Goal: Task Accomplishment & Management: Use online tool/utility

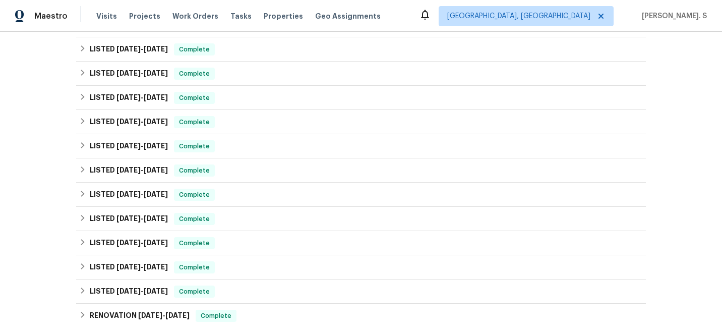
scroll to position [479, 0]
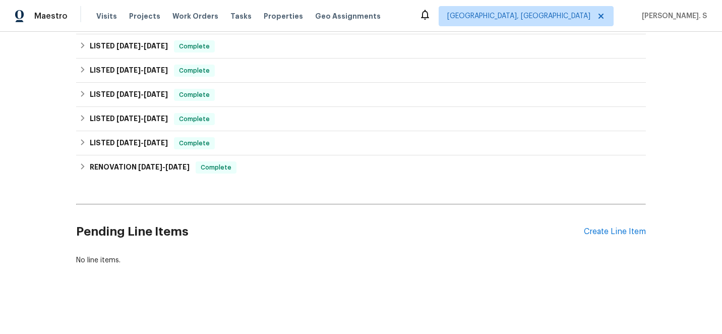
click at [645, 225] on div "Pending Line Items Create Line Item" at bounding box center [361, 231] width 570 height 47
click at [640, 226] on div "Pending Line Items Create Line Item" at bounding box center [361, 231] width 570 height 47
click at [640, 240] on div "Pending Line Items Create Line Item" at bounding box center [361, 231] width 570 height 47
click at [640, 228] on div "Create Line Item" at bounding box center [615, 232] width 62 height 10
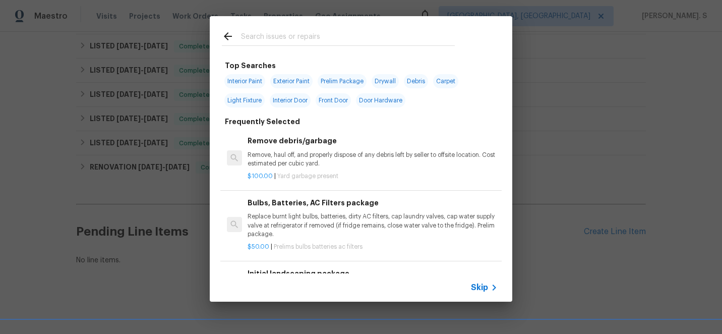
click at [312, 171] on div "$100.00 | Yard garbage present" at bounding box center [373, 174] width 250 height 13
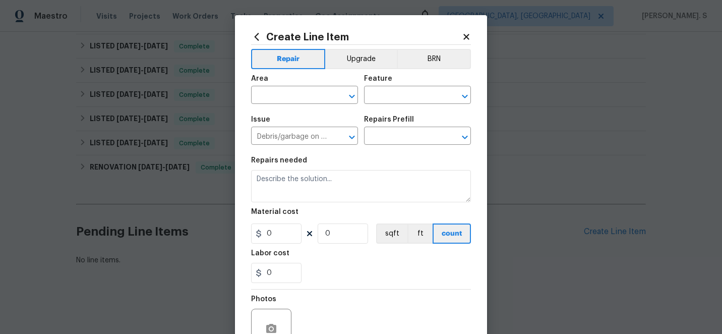
type textarea "Remove, haul off, and properly dispose of any debris left by seller to offsite …"
type input "1"
type input "Remove debris/garbage $100.00"
type input "100"
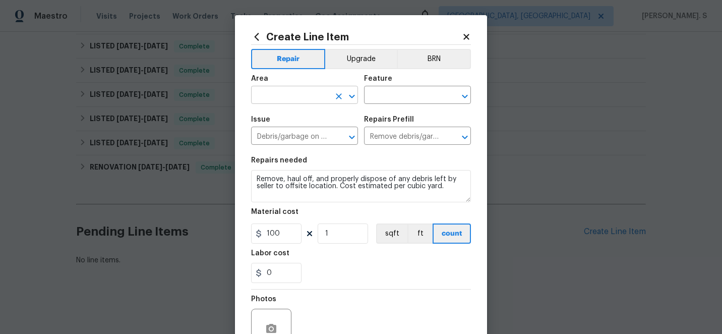
click at [350, 99] on icon "Open" at bounding box center [352, 96] width 12 height 12
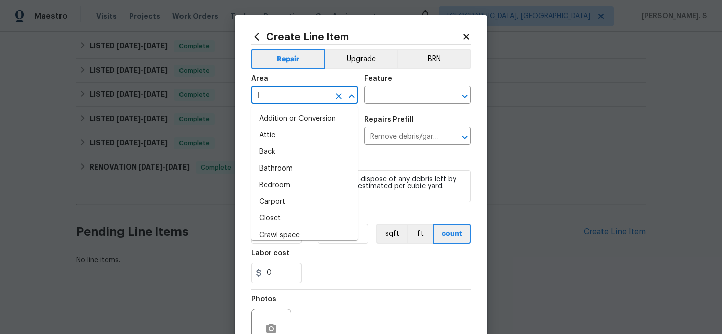
type input "IN"
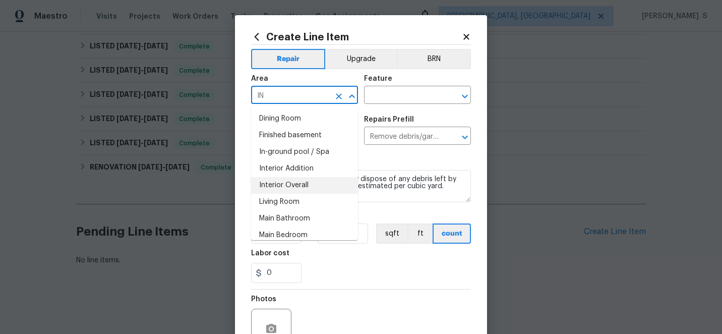
click at [295, 185] on li "Interior Overall" at bounding box center [304, 185] width 107 height 17
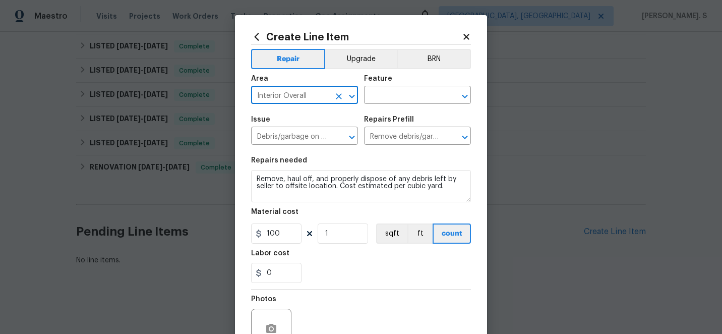
type input "Interior Overall"
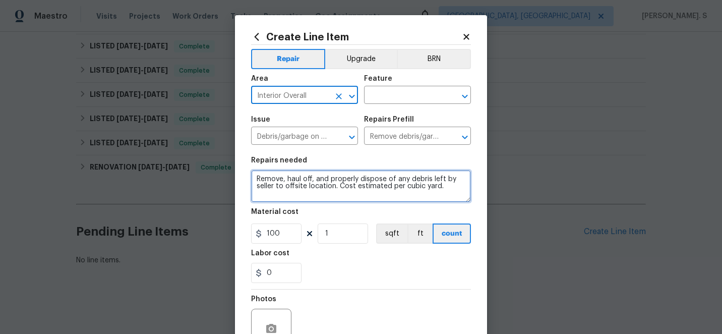
click at [346, 180] on textarea "Remove, haul off, and properly dispose of any debris left by seller to offsite …" at bounding box center [361, 186] width 220 height 32
paste textarea "The door stopper is broken. Please repair or replace the stopper to ensure prop…"
type textarea "The door stopper is broken. Please repair or replace the stopper to ensure prop…"
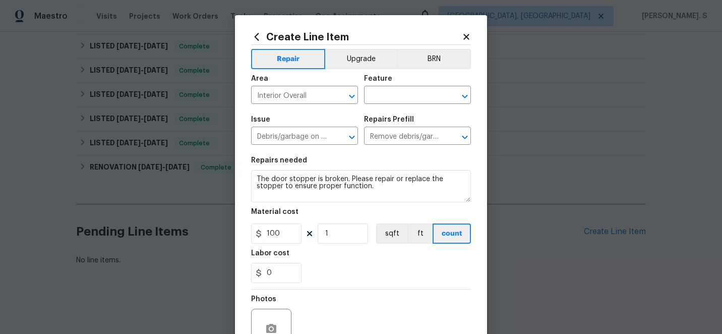
click at [472, 92] on div "Create Line Item Repair Upgrade BRN Area Interior Overall ​ Feature ​ Issue Deb…" at bounding box center [361, 217] width 252 height 404
click at [468, 93] on icon "Open" at bounding box center [465, 96] width 12 height 12
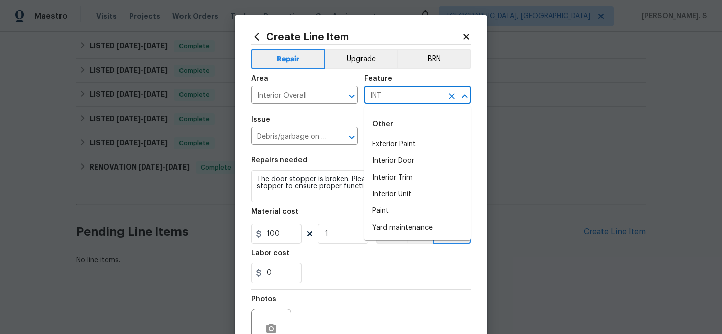
scroll to position [0, 0]
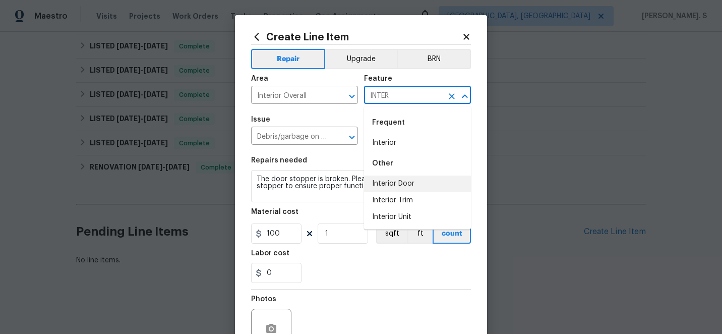
click at [397, 189] on li "Interior Door" at bounding box center [417, 184] width 107 height 17
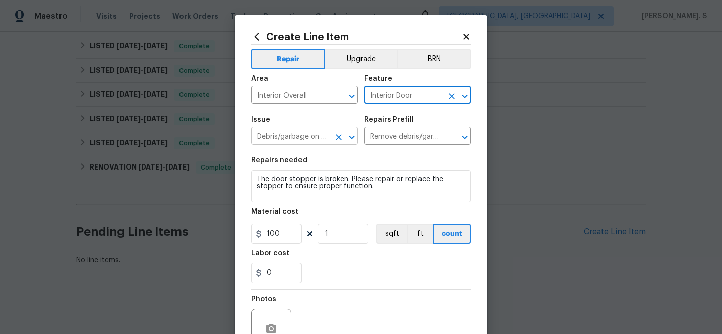
click at [353, 133] on icon "Open" at bounding box center [352, 137] width 12 height 12
type input "Interior Door"
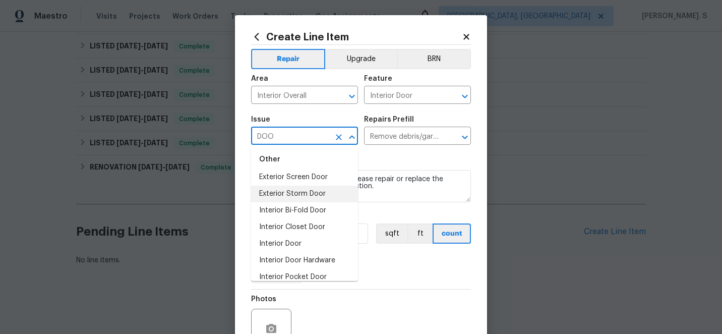
scroll to position [77, 0]
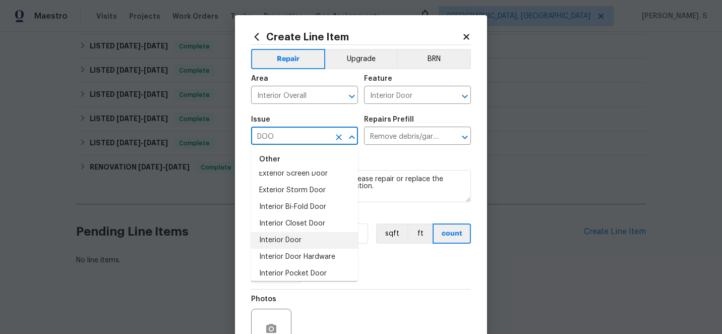
click at [297, 241] on li "Interior Door" at bounding box center [304, 240] width 107 height 17
type input "Interior Door"
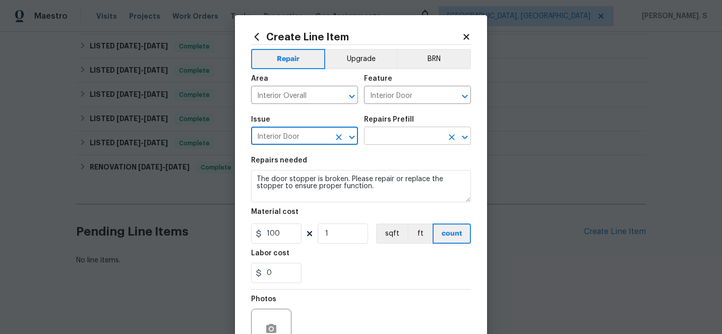
click at [459, 140] on icon "Open" at bounding box center [465, 137] width 12 height 12
type input "Interior Door"
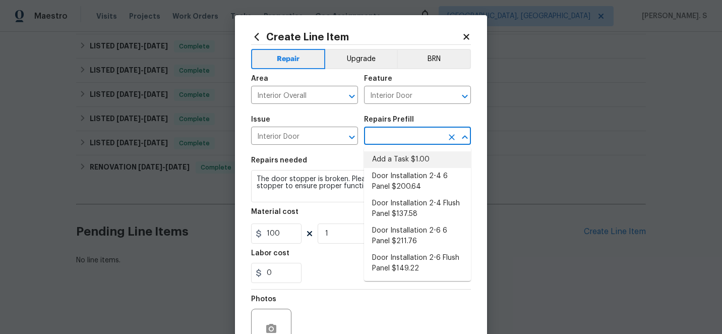
click at [422, 157] on li "Add a Task $1.00" at bounding box center [417, 159] width 107 height 17
type input "Add a Task $1.00"
type textarea "HPM to detail"
type input "1"
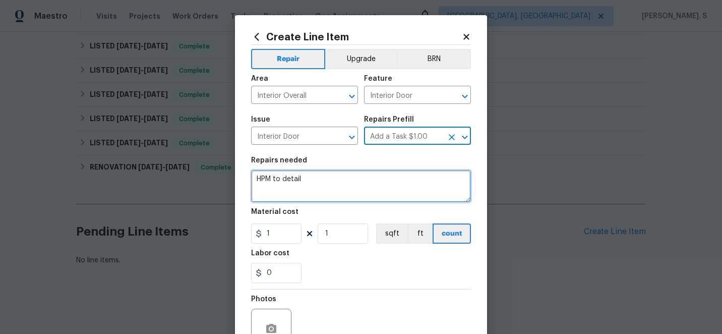
click at [354, 185] on textarea "HPM to detail" at bounding box center [361, 186] width 220 height 32
paste textarea "https://opendoor.zendesk.com/agent/tickets/3522702"
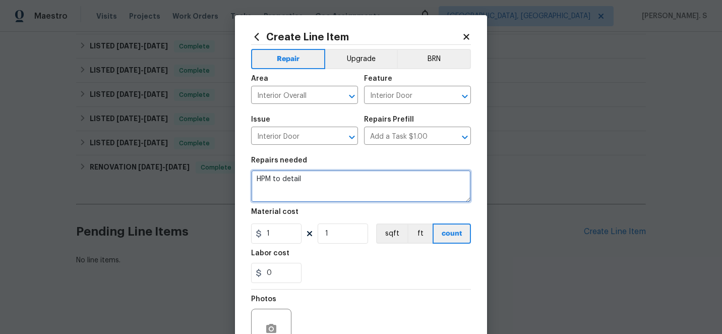
paste textarea "The door stopper is broken. Please repair or replace the stopper to ensure prop…"
type textarea "The door stopper is broken. Please repair or replace the stopper to ensure prop…"
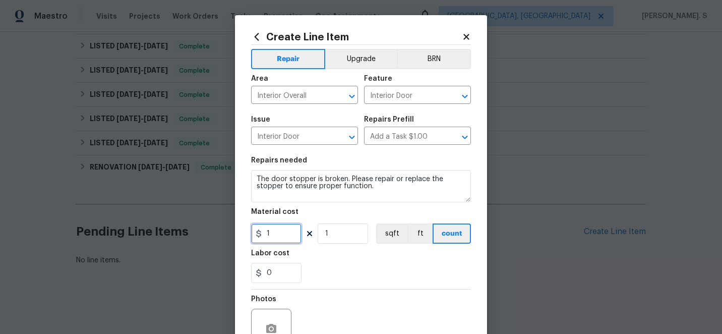
click at [291, 242] on input "1" at bounding box center [276, 234] width 50 height 20
type input "75"
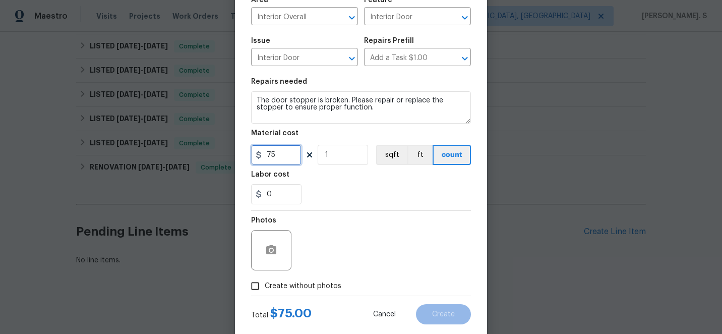
scroll to position [101, 0]
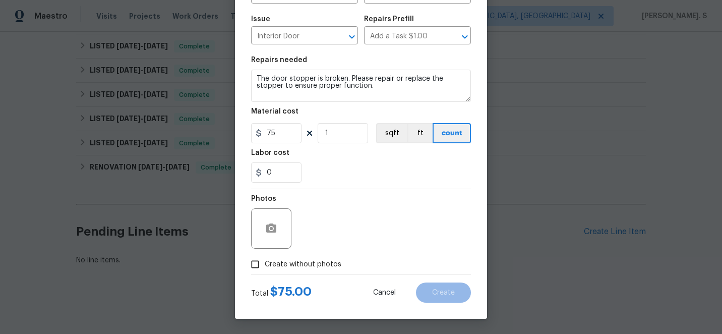
click at [284, 228] on div at bounding box center [271, 228] width 40 height 40
click at [268, 228] on icon "button" at bounding box center [271, 228] width 10 height 9
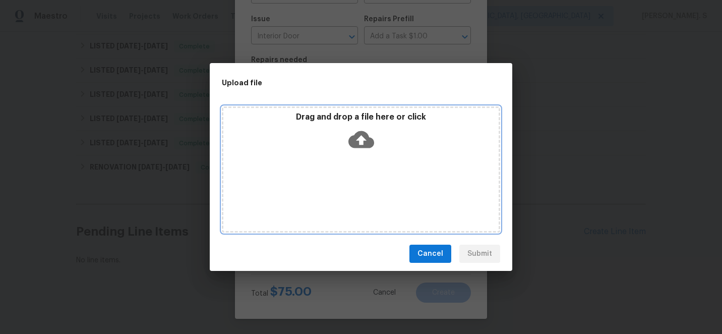
click at [356, 138] on icon at bounding box center [362, 139] width 26 height 17
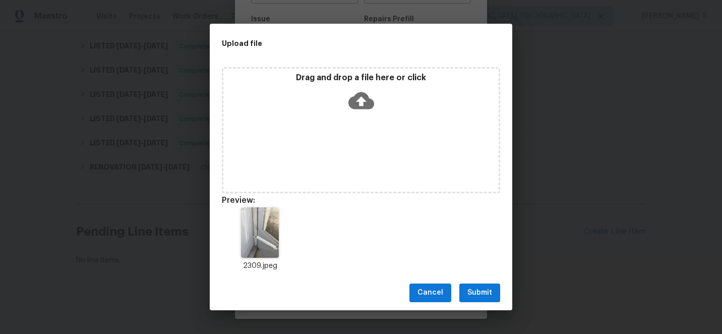
click at [474, 293] on span "Submit" at bounding box center [480, 293] width 25 height 13
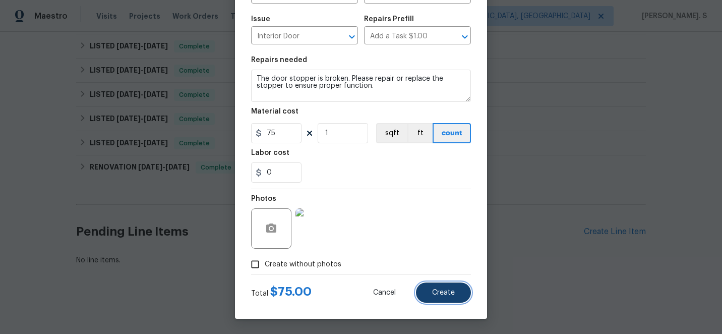
click at [437, 290] on span "Create" at bounding box center [443, 293] width 23 height 8
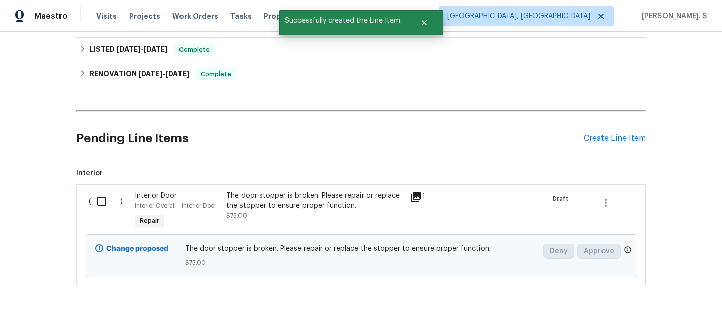
scroll to position [582, 0]
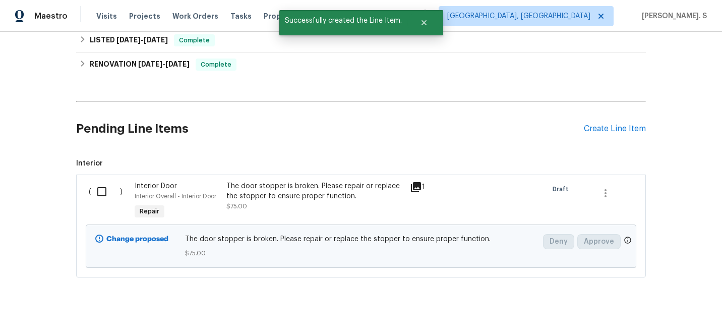
click at [116, 182] on input "checkbox" at bounding box center [105, 191] width 29 height 21
checkbox input "true"
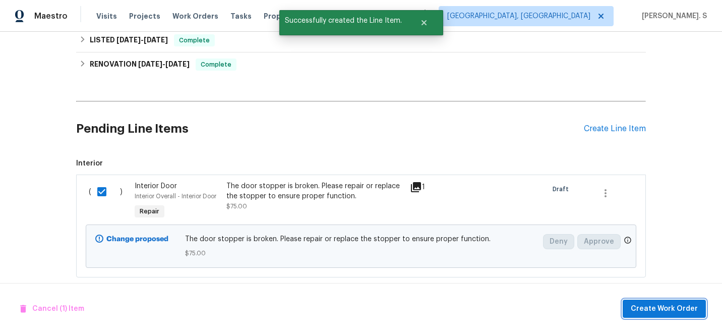
click at [638, 312] on span "Create Work Order" at bounding box center [664, 309] width 67 height 13
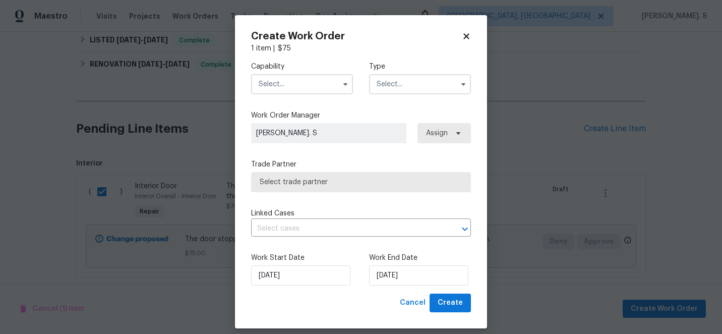
click at [340, 89] on span at bounding box center [345, 84] width 15 height 15
click at [328, 85] on input "text" at bounding box center [302, 84] width 102 height 20
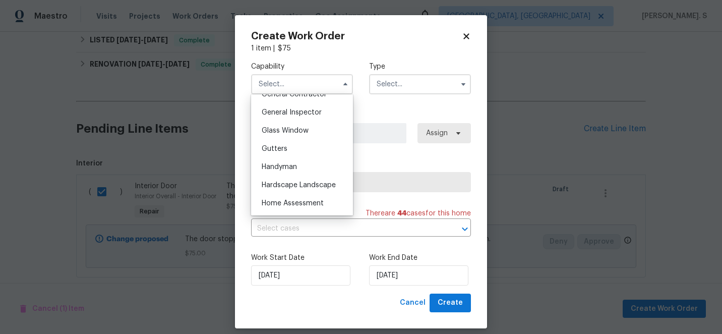
scroll to position [519, 0]
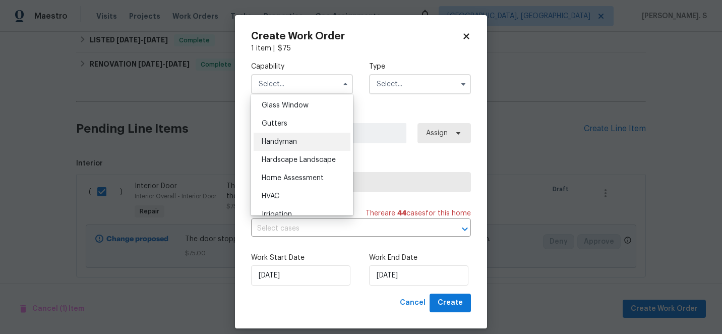
click at [310, 146] on div "Handyman" at bounding box center [302, 142] width 97 height 18
type input "Handyman"
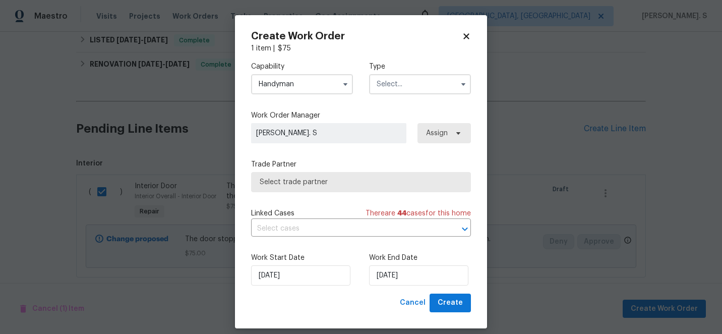
click at [396, 77] on input "text" at bounding box center [420, 84] width 102 height 20
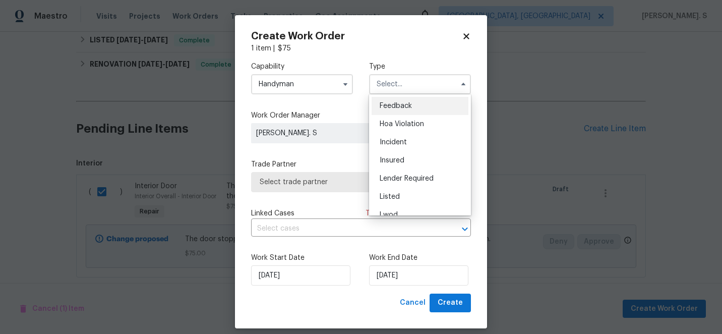
click at [397, 95] on ul "Feedback Hoa Violation Incident Insured Lender Required Listed Lwod Other Reit …" at bounding box center [420, 154] width 102 height 121
click at [397, 100] on div "Feedback" at bounding box center [420, 106] width 97 height 18
type input "Feedback"
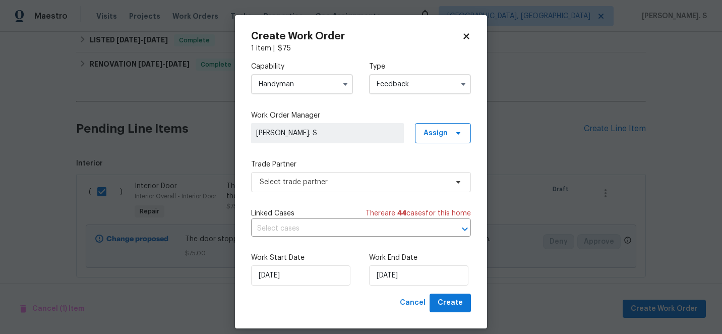
click at [336, 200] on div "Capability Handyman Type Feedback Feedback Hoa Violation Incident Insured Lende…" at bounding box center [361, 173] width 220 height 240
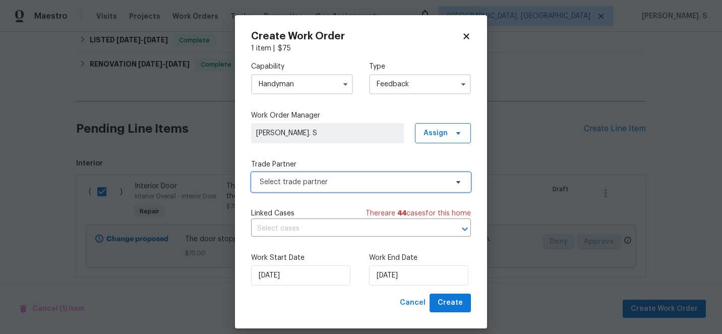
click at [342, 184] on span "Select trade partner" at bounding box center [354, 182] width 188 height 10
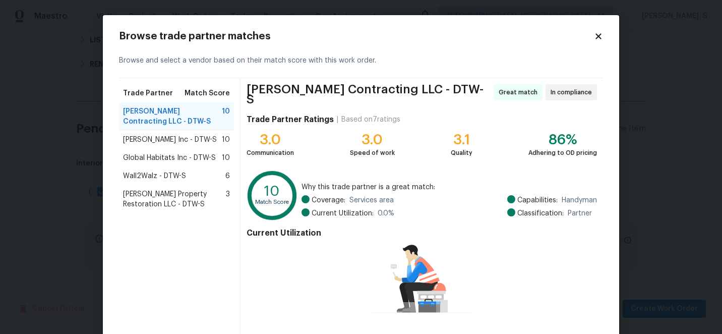
click at [188, 140] on span "Michael Radney Inc - DTW-S" at bounding box center [170, 140] width 94 height 10
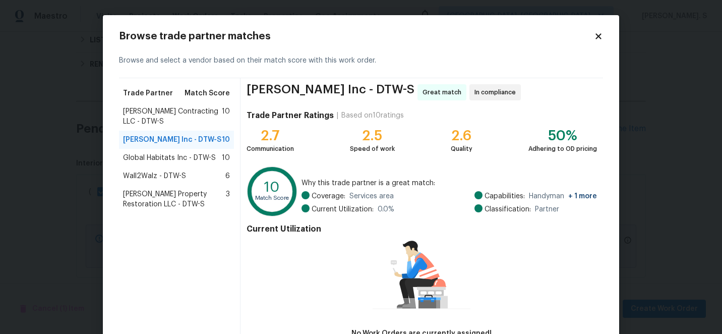
click at [194, 125] on span "Solano Contracting LLC - DTW-S" at bounding box center [172, 116] width 99 height 20
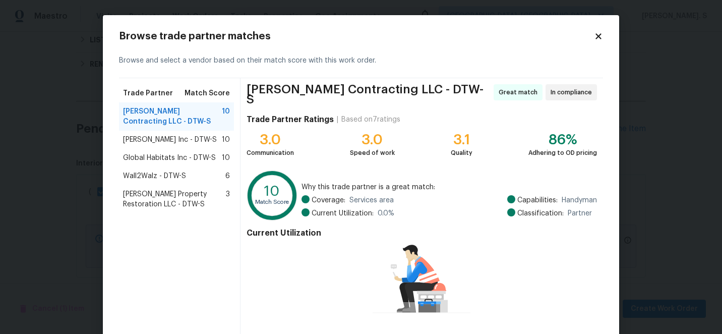
scroll to position [70, 0]
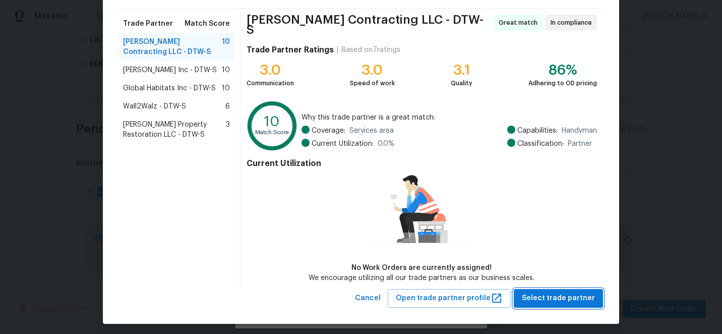
click at [564, 300] on span "Select trade partner" at bounding box center [558, 298] width 73 height 13
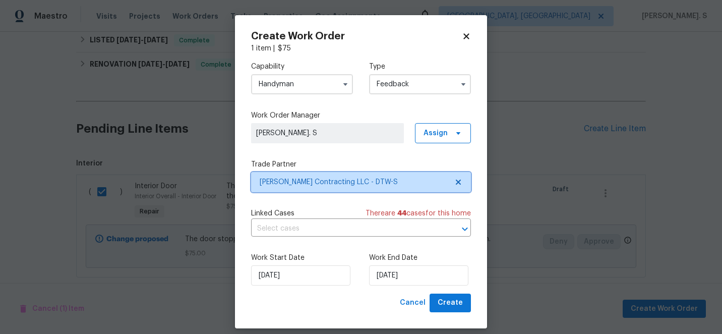
scroll to position [0, 0]
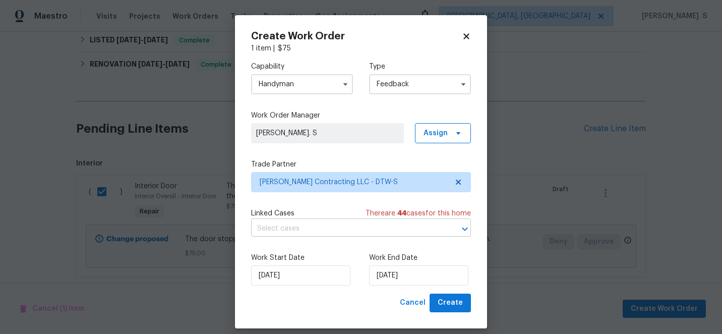
click at [315, 229] on input "text" at bounding box center [347, 229] width 192 height 16
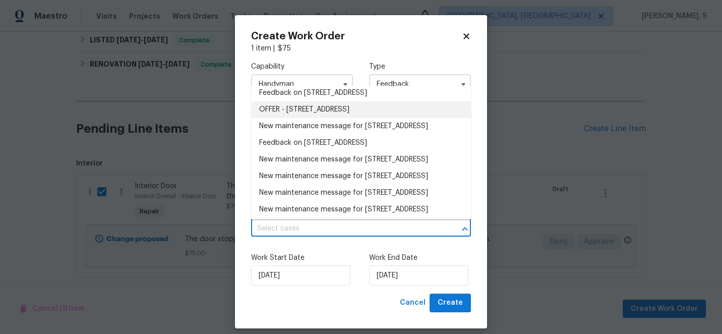
scroll to position [284, 0]
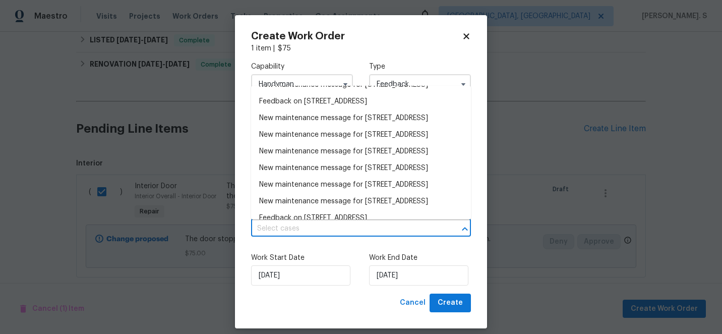
click at [325, 60] on li "Feedback on 2309 Dallas Ave, Royal Oak, MI 48067" at bounding box center [361, 51] width 220 height 17
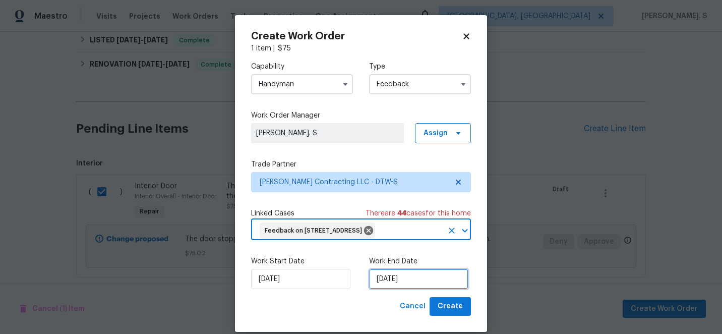
click at [383, 270] on input "[DATE]" at bounding box center [418, 279] width 99 height 20
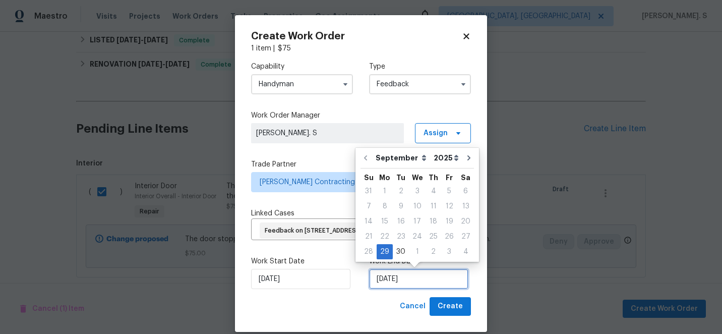
click at [397, 269] on input "[DATE]" at bounding box center [418, 279] width 99 height 20
click at [409, 255] on div "1" at bounding box center [417, 252] width 17 height 14
type input "10/1/2025"
select select "9"
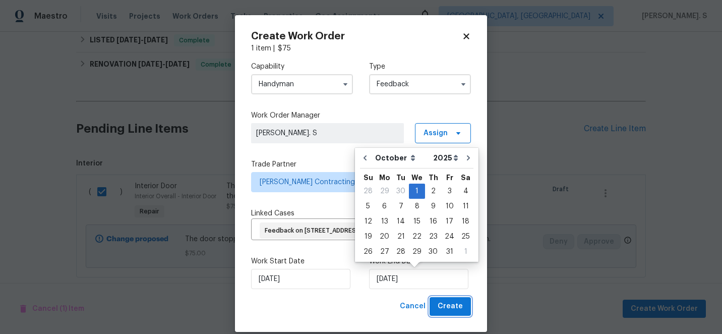
click at [447, 310] on span "Create" at bounding box center [450, 306] width 25 height 13
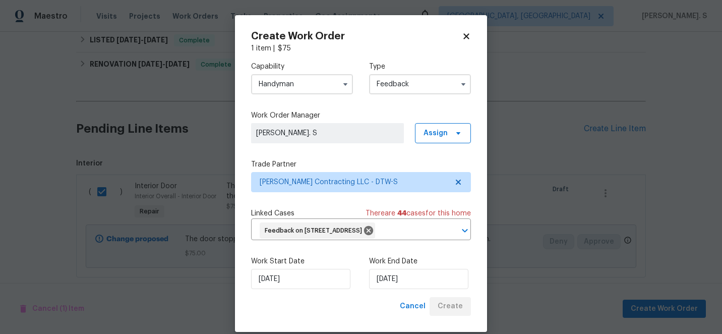
checkbox input "false"
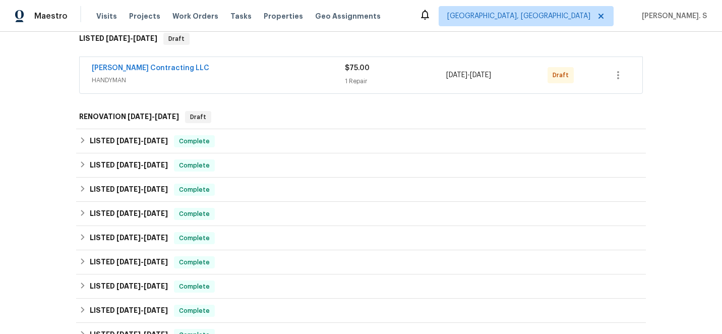
scroll to position [158, 0]
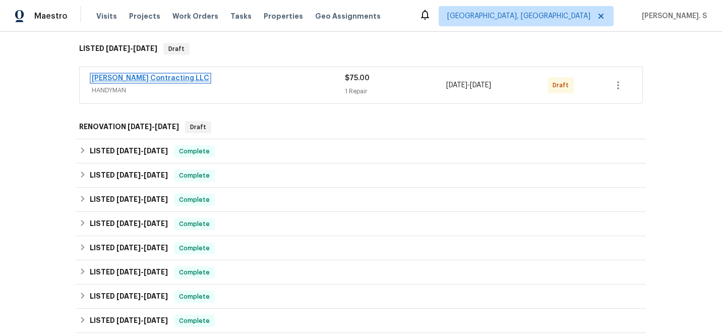
click at [153, 79] on link "Solano Contracting LLC" at bounding box center [151, 78] width 118 height 7
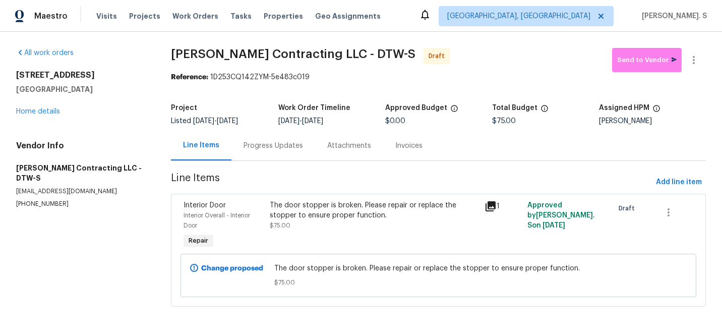
click at [256, 155] on div "Progress Updates" at bounding box center [274, 146] width 84 height 30
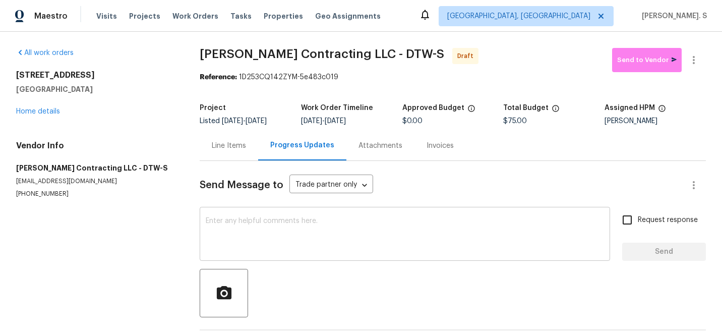
click at [256, 231] on textarea at bounding box center [405, 234] width 399 height 35
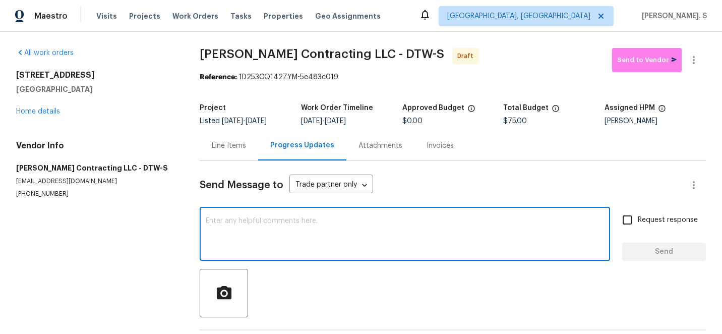
paste textarea "Hi this is Glory with Opendoor. I’m confirming you received the WO for the prop…"
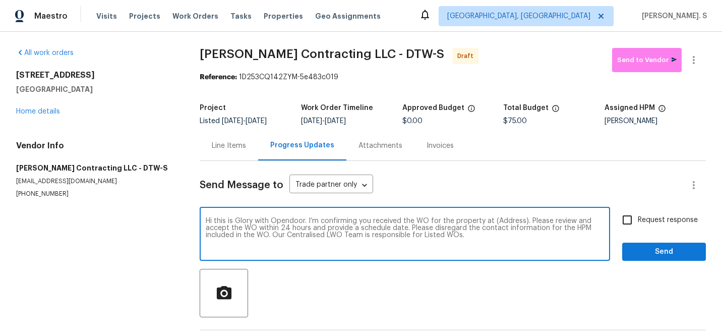
click at [510, 219] on textarea "Hi this is Glory with Opendoor. I’m confirming you received the WO for the prop…" at bounding box center [405, 234] width 399 height 35
paste textarea "2309 Dallas Ave, Royal Oak, MI 48067"
type textarea "Hi this is Glory with Opendoor. I’m confirming you received the WO for the prop…"
click at [688, 65] on icon "button" at bounding box center [694, 60] width 12 height 12
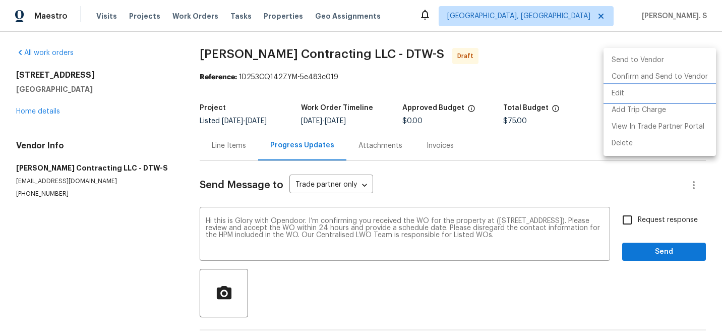
click at [642, 89] on li "Edit" at bounding box center [660, 93] width 113 height 17
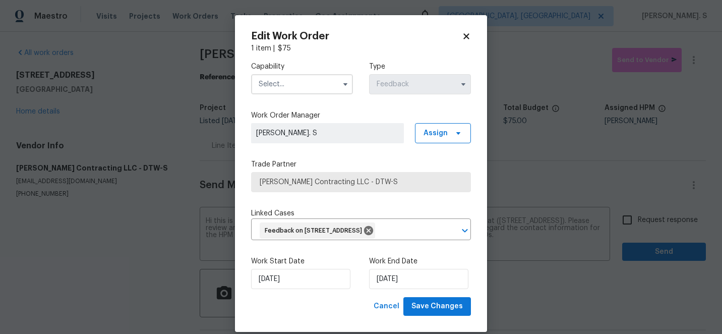
click at [324, 90] on input "text" at bounding box center [302, 84] width 102 height 20
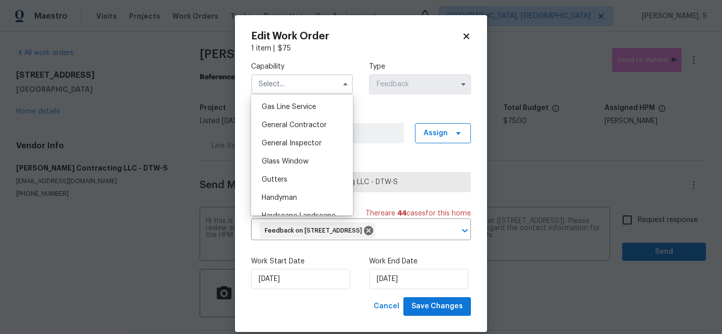
scroll to position [464, 0]
click at [308, 188] on div "Handyman" at bounding box center [302, 197] width 97 height 18
type input "Handyman"
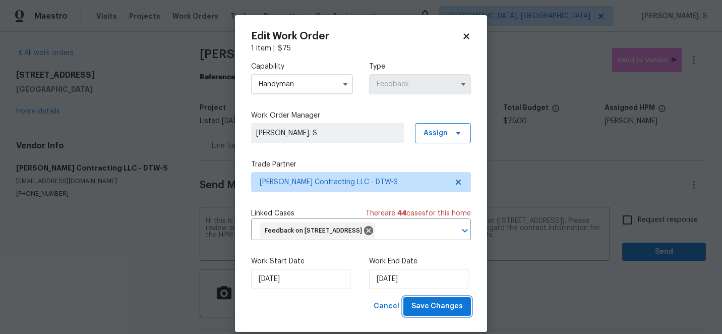
click at [448, 302] on span "Save Changes" at bounding box center [437, 306] width 51 height 13
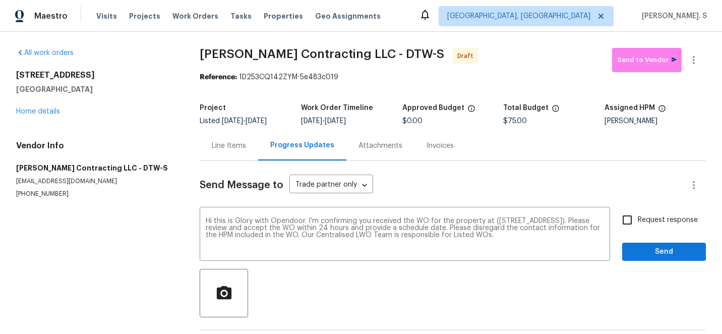
click at [635, 223] on body "Maestro Visits Projects Work Orders Tasks Properties Geo Assignments Albuquerqu…" at bounding box center [361, 167] width 722 height 334
click at [635, 223] on input "Request response" at bounding box center [627, 219] width 21 height 21
checkbox input "true"
click at [645, 247] on span "Send" at bounding box center [665, 252] width 68 height 13
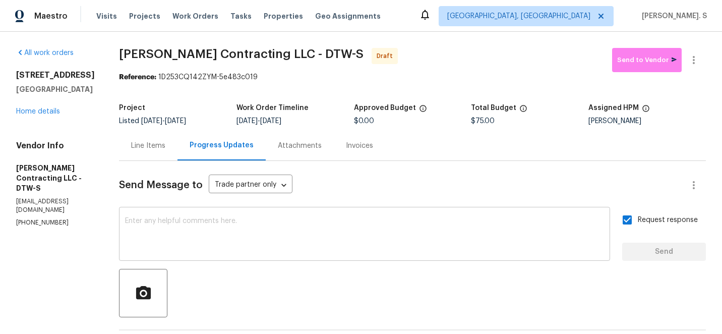
click at [400, 228] on textarea at bounding box center [364, 234] width 479 height 35
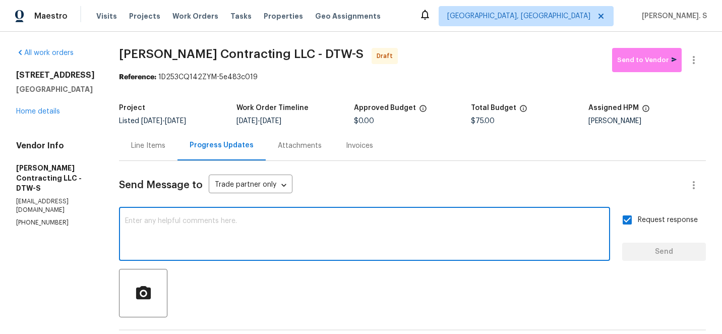
paste textarea "The Work Orders must include before-photos (both close-up and wide-angle) and a…"
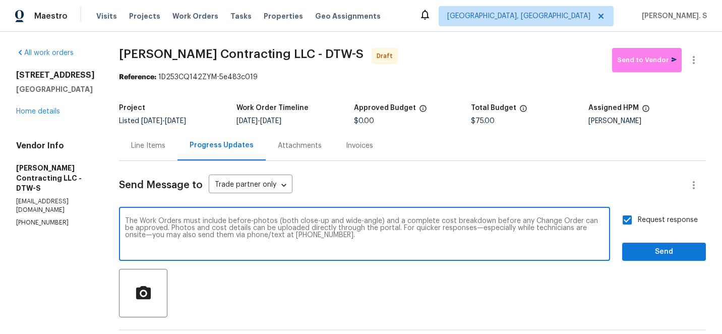
type textarea "The Work Orders must include before-photos (both close-up and wide-angle) and a…"
click at [674, 258] on span "Send" at bounding box center [665, 252] width 68 height 13
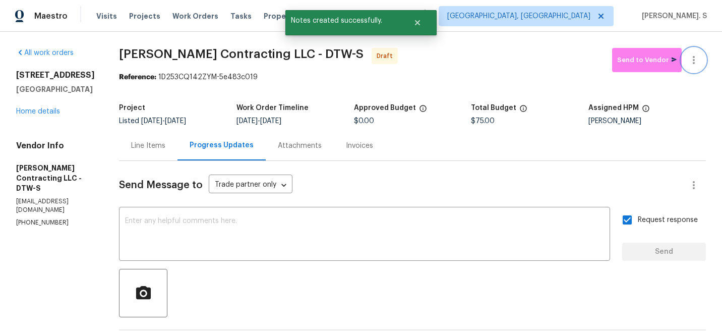
click at [695, 55] on icon "button" at bounding box center [694, 60] width 12 height 12
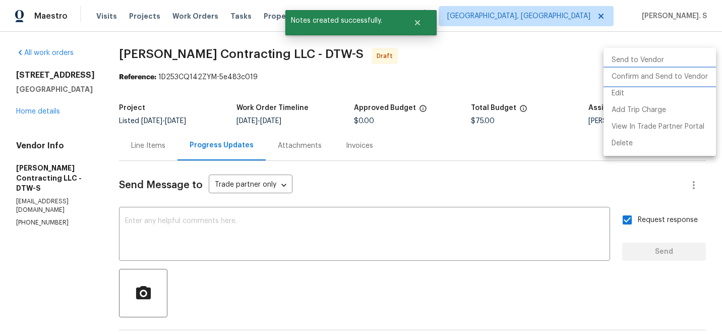
click at [673, 80] on li "Confirm and Send to Vendor" at bounding box center [660, 77] width 113 height 17
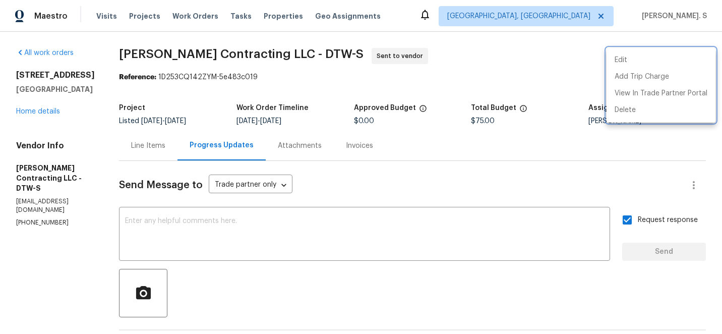
click at [247, 54] on div at bounding box center [361, 167] width 722 height 334
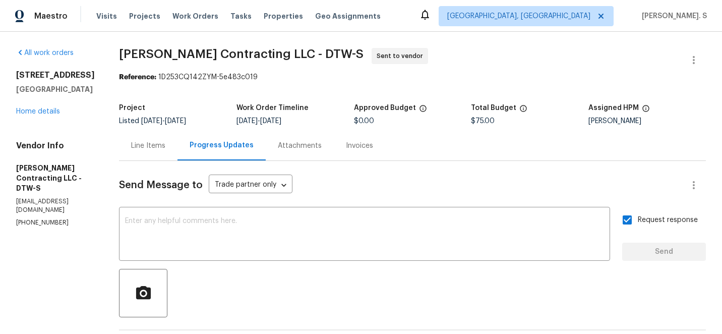
click at [247, 54] on div "Edit Add Trip Charge View In Trade Partner Portal Delete" at bounding box center [361, 167] width 722 height 334
click at [247, 54] on span "Solano Contracting LLC - DTW-S" at bounding box center [241, 54] width 245 height 12
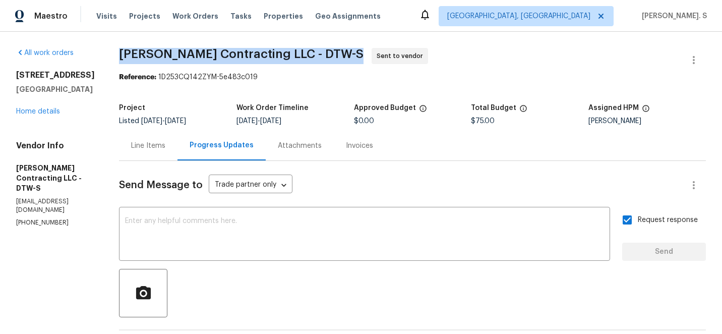
click at [247, 54] on span "Solano Contracting LLC - DTW-S" at bounding box center [241, 54] width 245 height 12
copy span "Solano Contracting LLC - DTW-S"
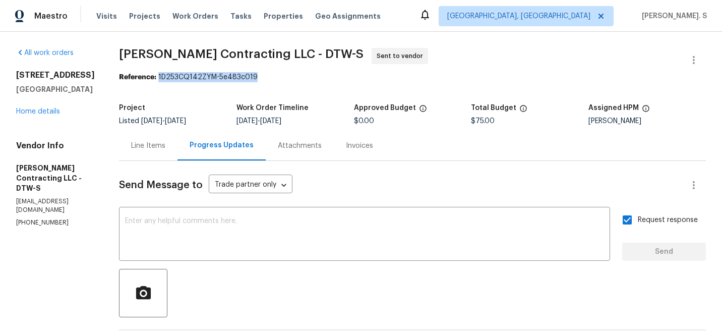
drag, startPoint x: 174, startPoint y: 77, endPoint x: 369, endPoint y: 76, distance: 194.7
click at [369, 76] on div "Reference: 1D253CQ142ZYM-5e483c019" at bounding box center [412, 77] width 587 height 10
copy div "1D253CQ142ZYM-5e483c019"
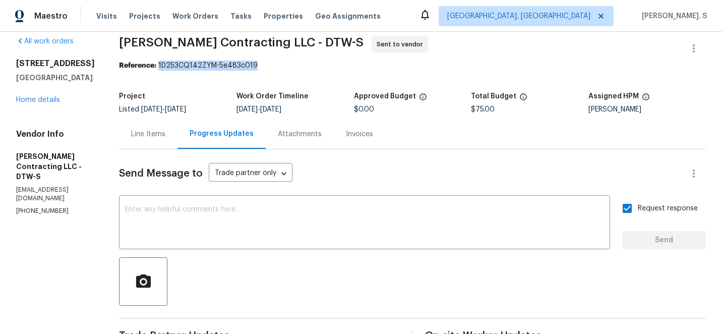
scroll to position [0, 0]
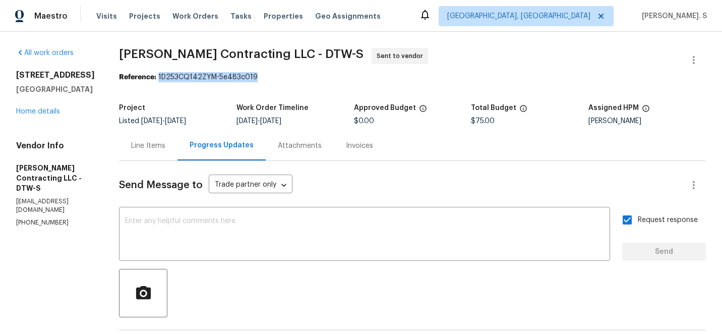
click at [148, 153] on div "Line Items" at bounding box center [148, 146] width 59 height 30
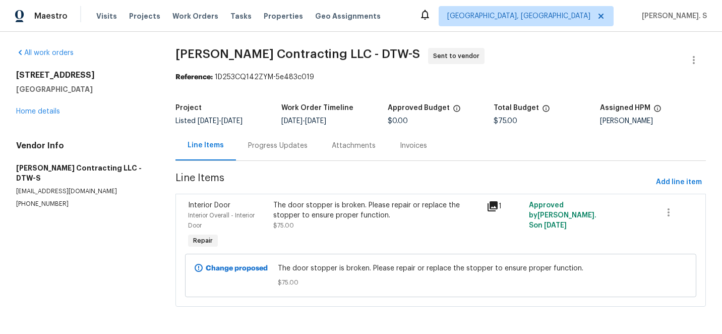
scroll to position [2, 0]
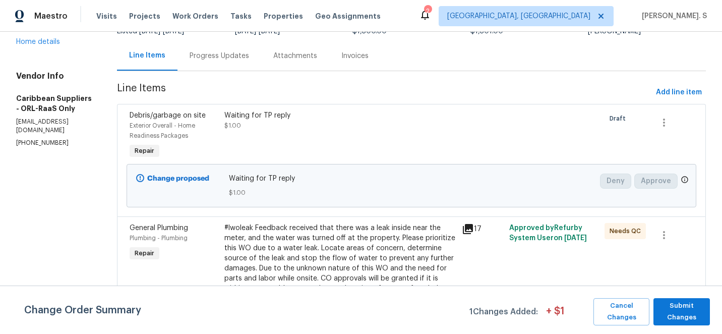
scroll to position [142, 0]
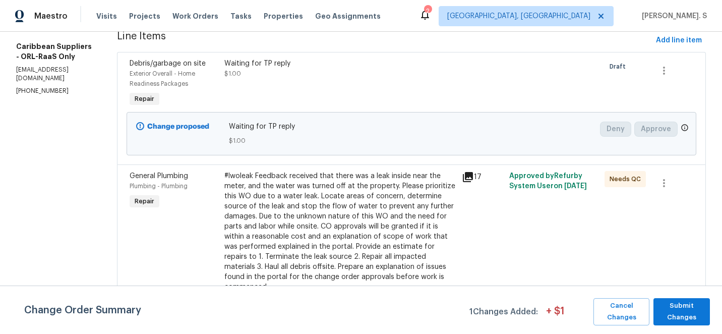
click at [637, 298] on div "Change Order Summary 1 Changes Added: + $ 1 Cancel Changes Submit Changes" at bounding box center [361, 310] width 722 height 48
click at [638, 311] on span "Cancel Changes" at bounding box center [621, 311] width 45 height 23
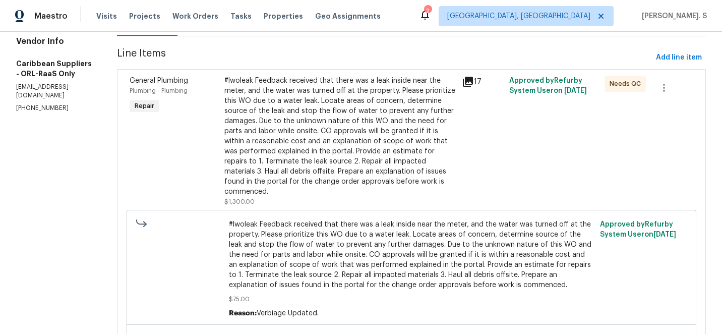
scroll to position [0, 0]
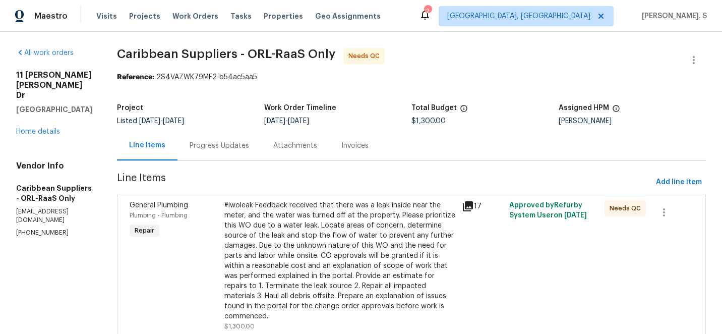
click at [249, 147] on div "Progress Updates" at bounding box center [220, 146] width 60 height 10
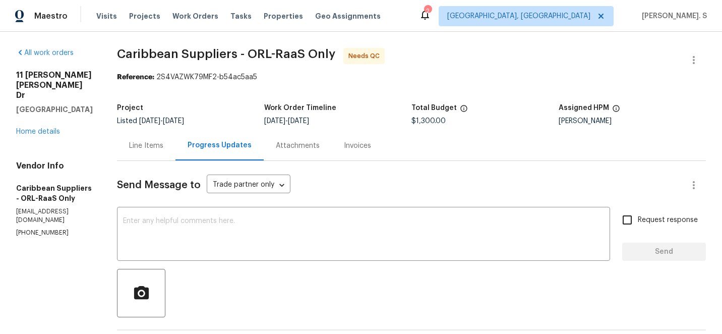
scroll to position [55, 0]
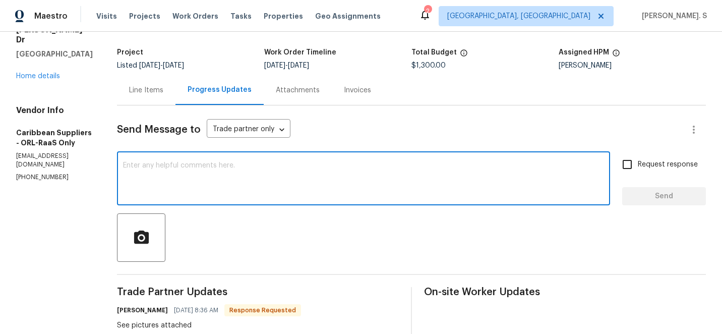
click at [295, 185] on textarea at bounding box center [363, 179] width 481 height 35
type textarea "w"
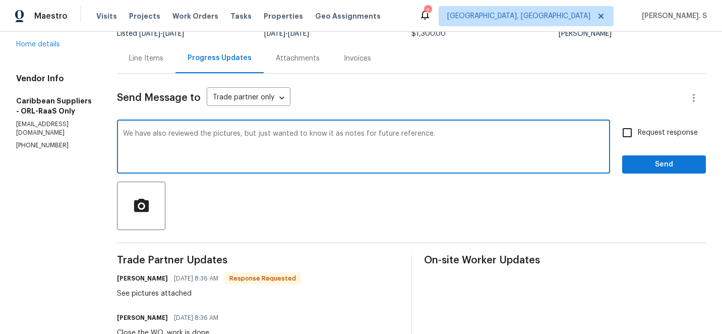
scroll to position [128, 0]
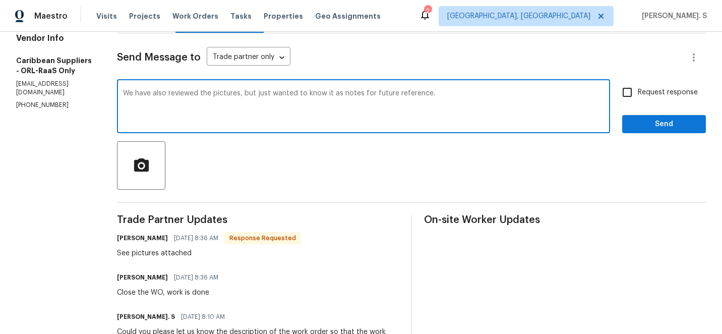
type textarea "We have also reviewed the pictures, but just wanted to know it as notes for fut…"
click at [643, 97] on span "Request response" at bounding box center [668, 92] width 60 height 11
click at [638, 97] on input "Request response" at bounding box center [627, 92] width 21 height 21
checkbox input "true"
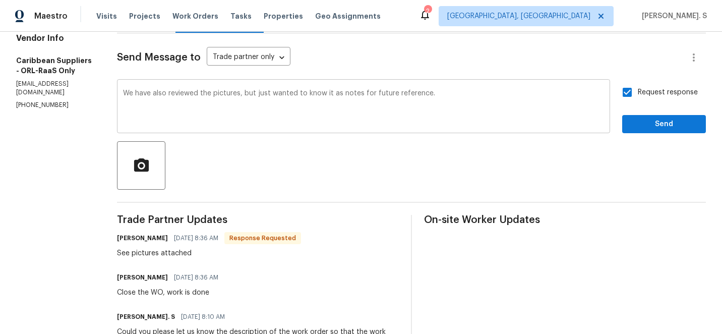
click at [0, 0] on div "Remove the comma" at bounding box center [0, 0] width 0 height 0
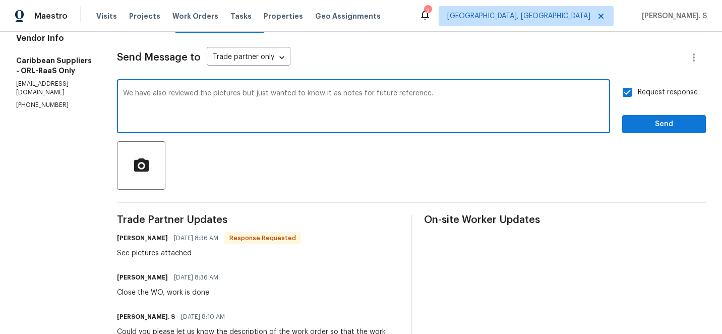
type textarea "We have also reviewed the pictures but just wanted to know it as notes for futu…"
click at [662, 113] on div "Request response Send" at bounding box center [665, 107] width 84 height 51
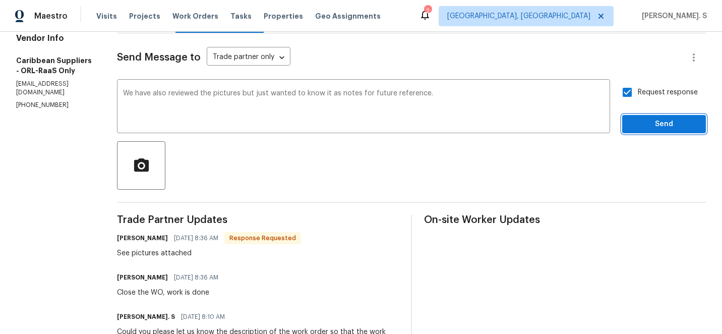
click at [658, 120] on span "Send" at bounding box center [665, 124] width 68 height 13
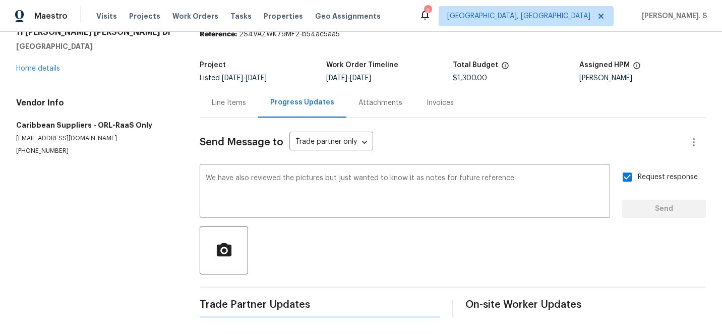
click at [213, 99] on div "Line Items" at bounding box center [229, 103] width 34 height 10
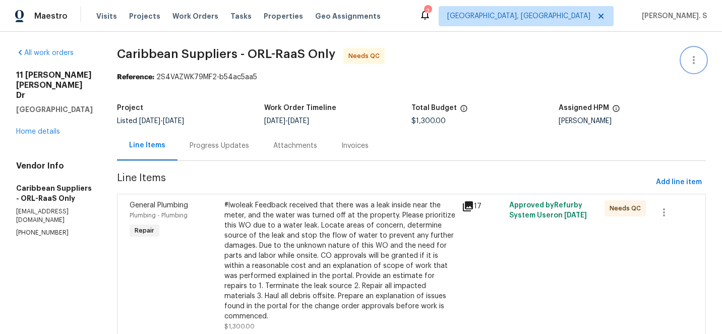
click at [698, 60] on icon "button" at bounding box center [694, 60] width 12 height 12
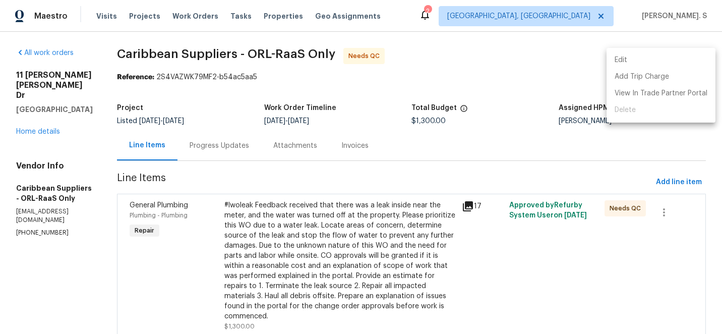
click at [647, 58] on li "Edit" at bounding box center [661, 60] width 109 height 17
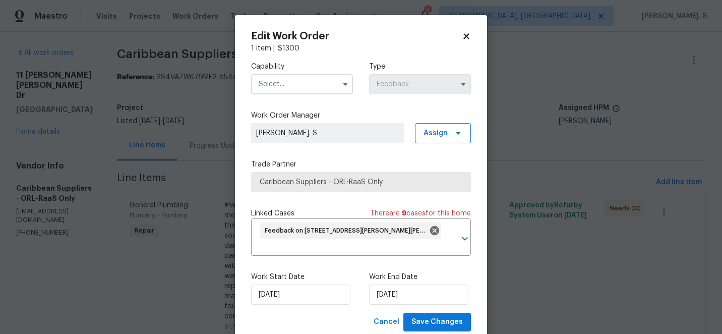
click at [300, 80] on input "text" at bounding box center [302, 84] width 102 height 20
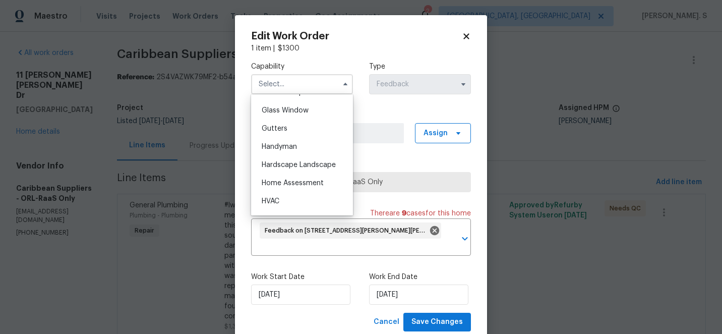
scroll to position [533, 0]
click at [294, 131] on span "Handyman" at bounding box center [279, 127] width 35 height 7
type input "Handyman"
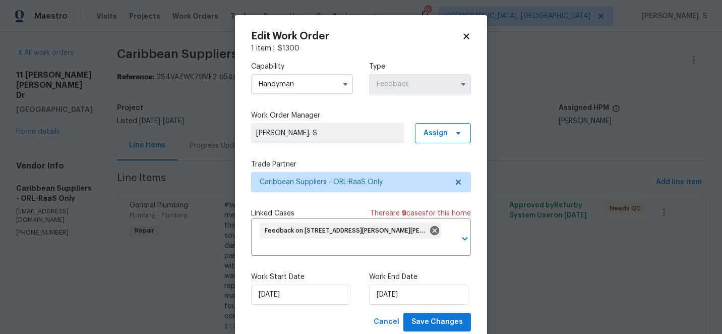
click at [301, 284] on div "Work Start Date 9/24/2025" at bounding box center [302, 288] width 102 height 33
click at [295, 304] on input "[DATE]" at bounding box center [300, 295] width 99 height 20
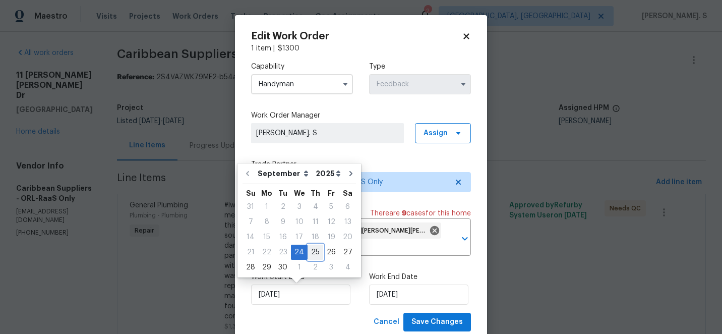
click at [315, 251] on div "25" at bounding box center [316, 252] width 16 height 14
type input "[DATE]"
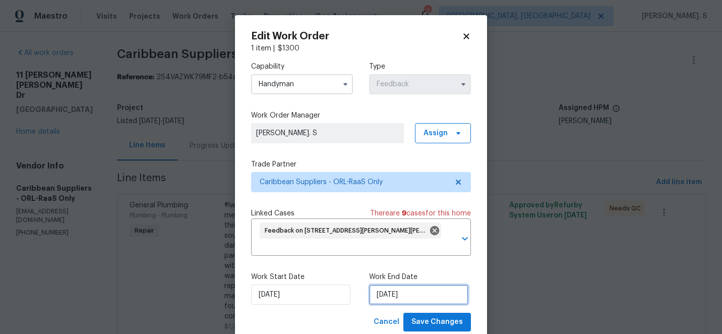
click at [392, 290] on input "9/26/2025" at bounding box center [418, 295] width 99 height 20
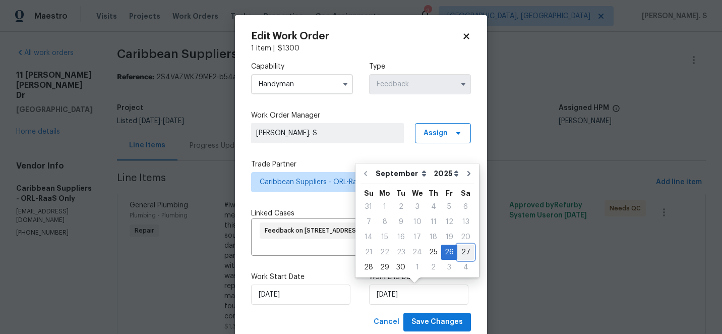
click at [467, 246] on div "27" at bounding box center [466, 252] width 17 height 14
type input "[DATE]"
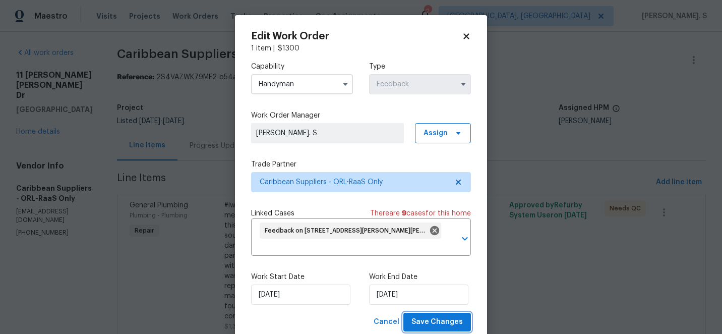
click at [444, 326] on span "Save Changes" at bounding box center [437, 322] width 51 height 13
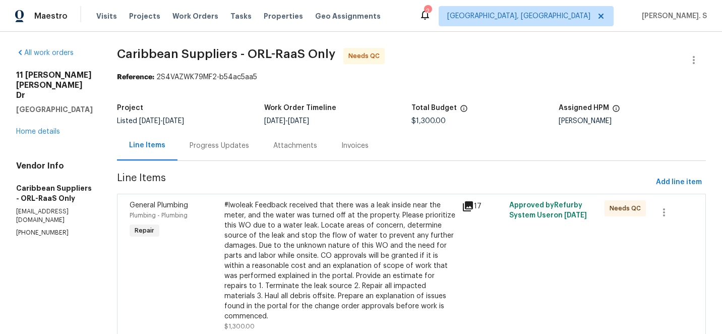
click at [341, 227] on div "#lwoleak Feedback received that there was a leak inside near the meter, and the…" at bounding box center [341, 260] width 232 height 121
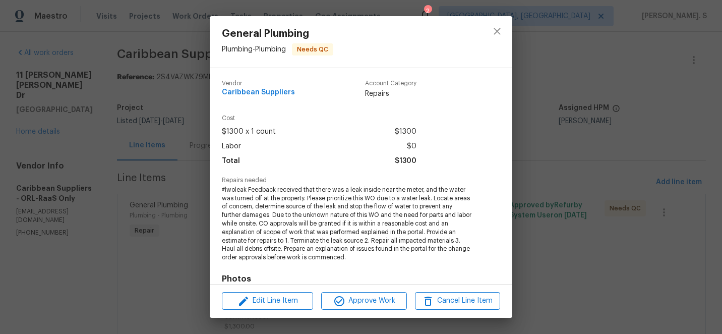
scroll to position [148, 0]
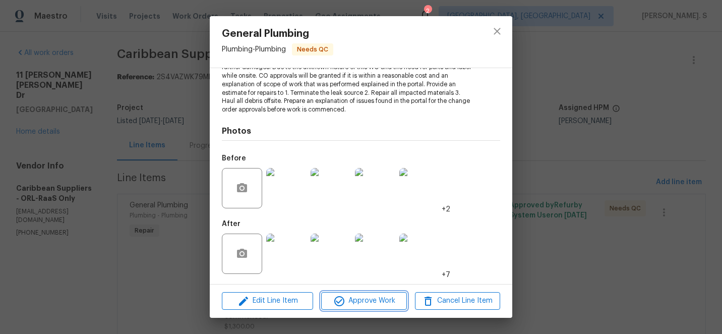
click at [346, 303] on span "Approve Work" at bounding box center [363, 301] width 79 height 13
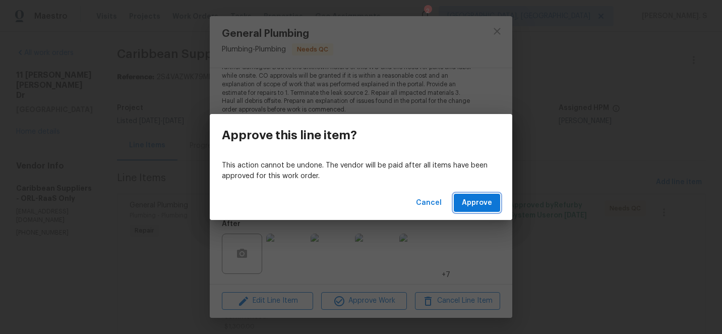
click at [470, 210] on button "Approve" at bounding box center [477, 203] width 46 height 19
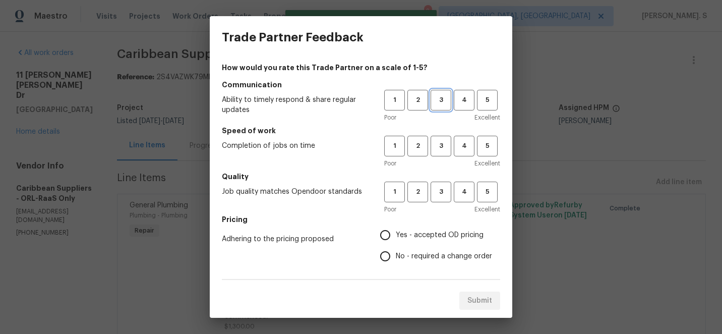
click at [439, 97] on span "3" at bounding box center [441, 100] width 19 height 12
click at [446, 160] on div "Poor Excellent" at bounding box center [442, 163] width 116 height 10
click at [446, 137] on button "3" at bounding box center [441, 146] width 21 height 21
click at [442, 220] on h5 "Pricing" at bounding box center [361, 219] width 279 height 10
click at [442, 187] on span "3" at bounding box center [441, 192] width 19 height 12
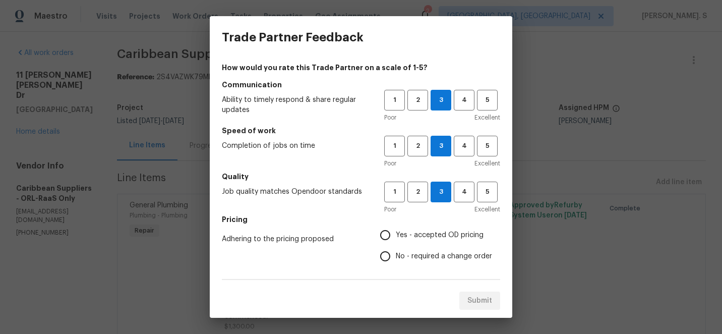
click at [430, 263] on label "No - required a change order" at bounding box center [434, 256] width 118 height 21
click at [396, 263] on input "No - required a change order" at bounding box center [385, 256] width 21 height 21
radio input "true"
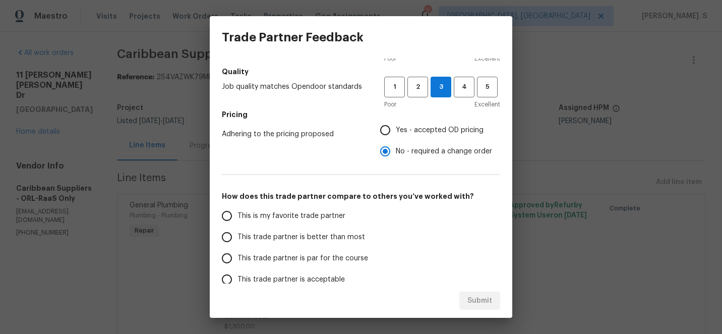
click at [332, 236] on span "This trade partner is better than most" at bounding box center [302, 237] width 128 height 11
click at [238, 236] on input "This trade partner is better than most" at bounding box center [226, 237] width 21 height 21
click at [481, 298] on span "Submit" at bounding box center [480, 301] width 25 height 13
radio input "true"
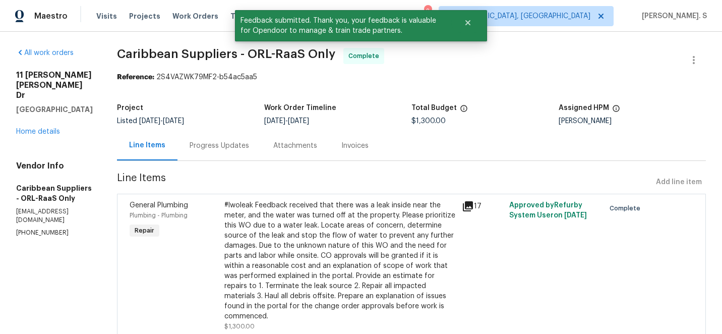
click at [242, 140] on div "Progress Updates" at bounding box center [220, 146] width 84 height 30
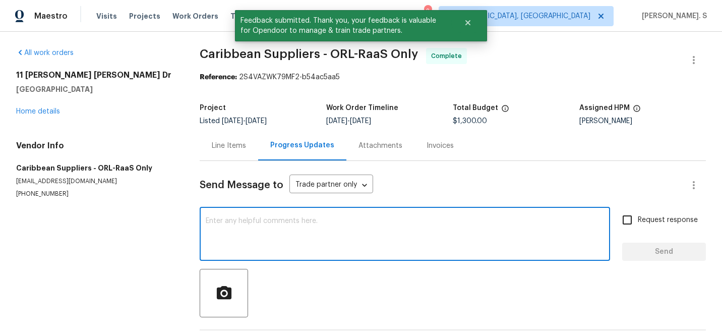
click at [257, 249] on textarea at bounding box center [405, 234] width 399 height 35
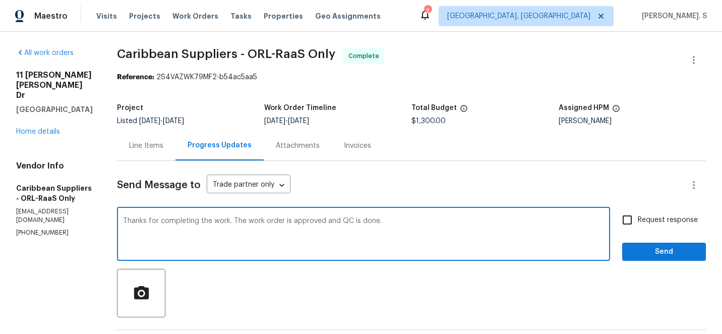
click at [532, 232] on textarea "Thanks for completing the work. The work order is approved and QC is done." at bounding box center [363, 234] width 481 height 35
type textarea "Thanks for completing the work. The work order is approved and QC is done."
click at [687, 220] on span "Request response" at bounding box center [668, 220] width 60 height 11
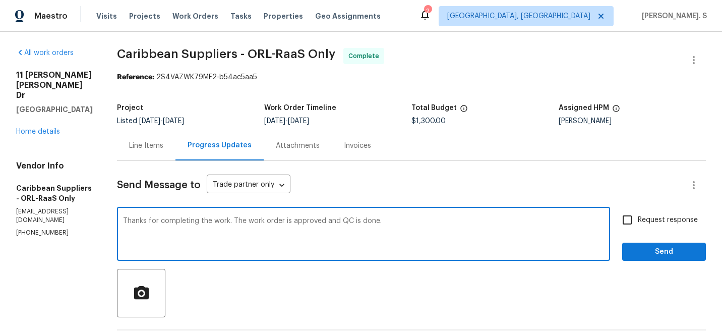
click at [638, 220] on input "Request response" at bounding box center [627, 219] width 21 height 21
checkbox input "true"
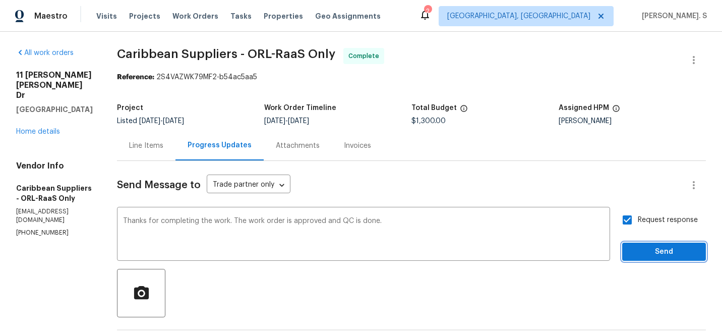
click at [649, 252] on span "Send" at bounding box center [665, 252] width 68 height 13
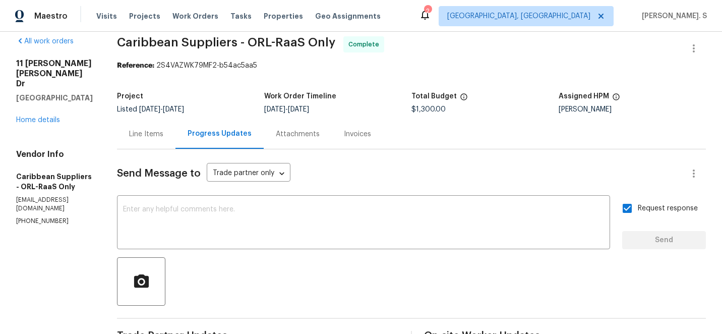
scroll to position [12, 0]
click at [145, 135] on div "Line Items" at bounding box center [146, 134] width 59 height 30
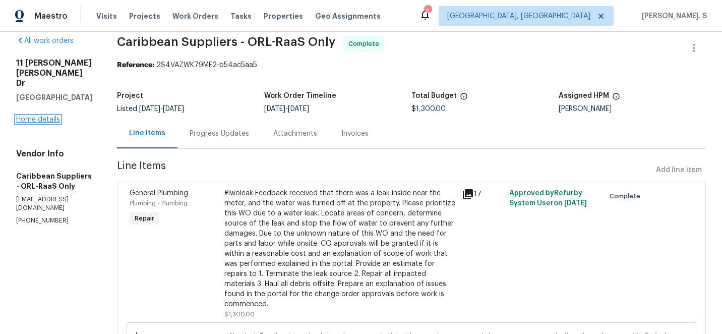
click at [44, 116] on link "Home details" at bounding box center [38, 119] width 44 height 7
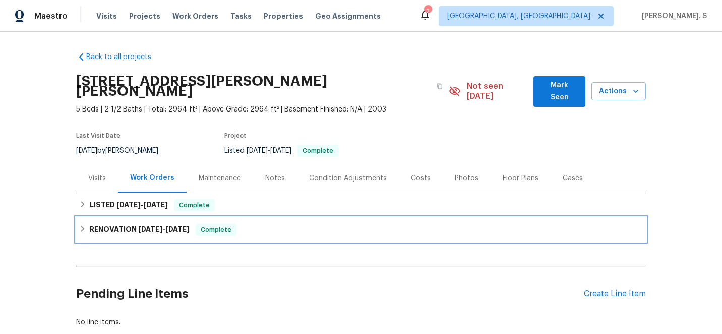
click at [162, 217] on div "RENOVATION [DATE] - [DATE] Complete" at bounding box center [361, 229] width 570 height 24
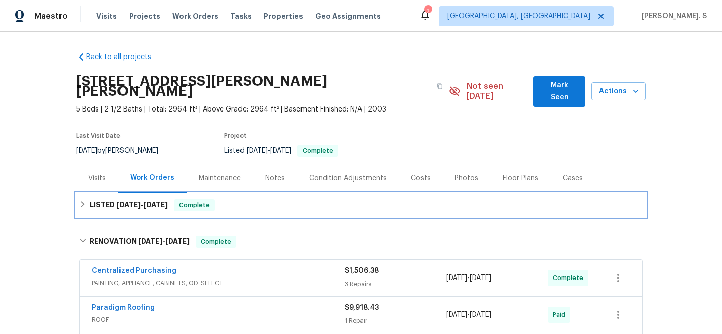
click at [161, 201] on div "LISTED [DATE] - [DATE] Complete" at bounding box center [361, 205] width 570 height 24
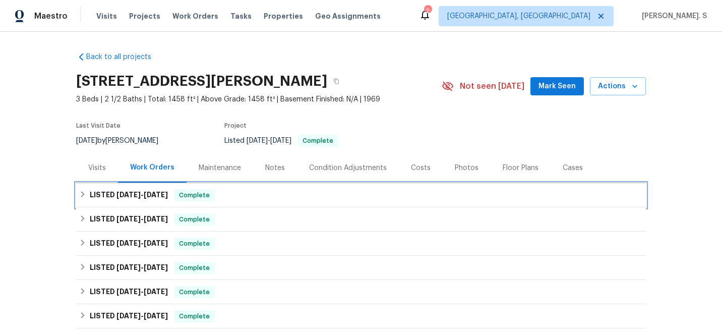
click at [198, 188] on div "LISTED [DATE] - [DATE] Complete" at bounding box center [361, 195] width 570 height 24
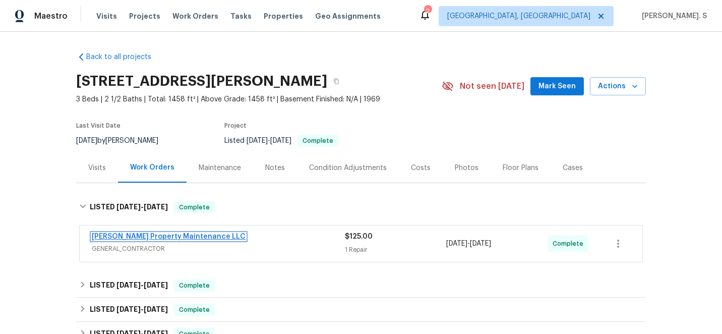
click at [187, 239] on link "[PERSON_NAME] Property Maintenance LLC" at bounding box center [169, 236] width 154 height 7
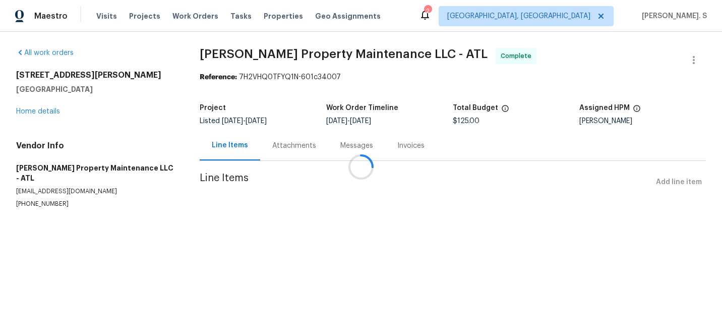
click at [285, 156] on div at bounding box center [361, 167] width 722 height 334
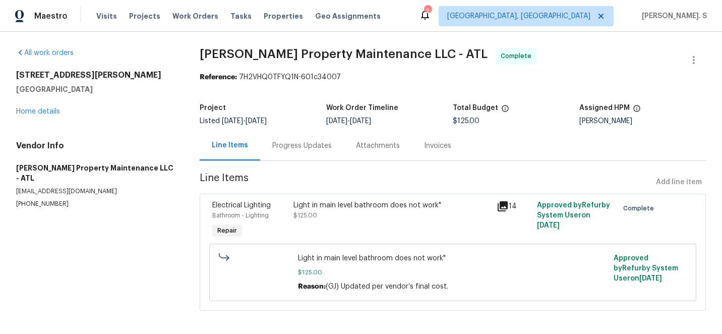
click at [285, 156] on div "Progress Updates" at bounding box center [302, 146] width 84 height 30
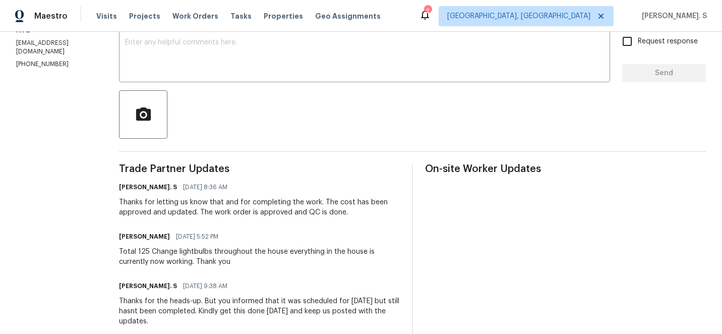
scroll to position [291, 0]
